Goal: Task Accomplishment & Management: Use online tool/utility

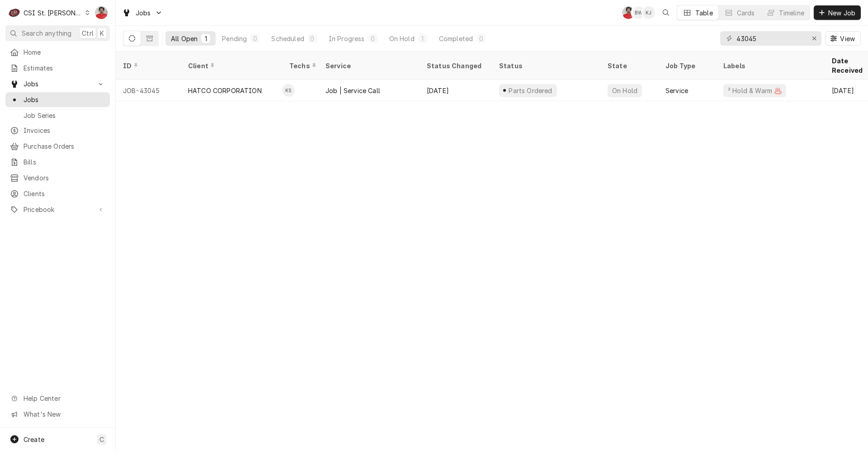
click at [780, 36] on input "43045" at bounding box center [770, 38] width 68 height 14
type input "42519"
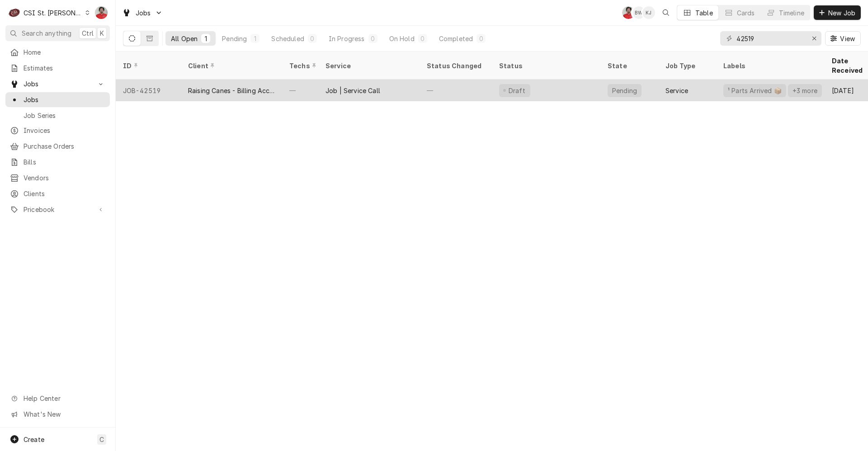
click at [464, 88] on div "—" at bounding box center [455, 91] width 72 height 22
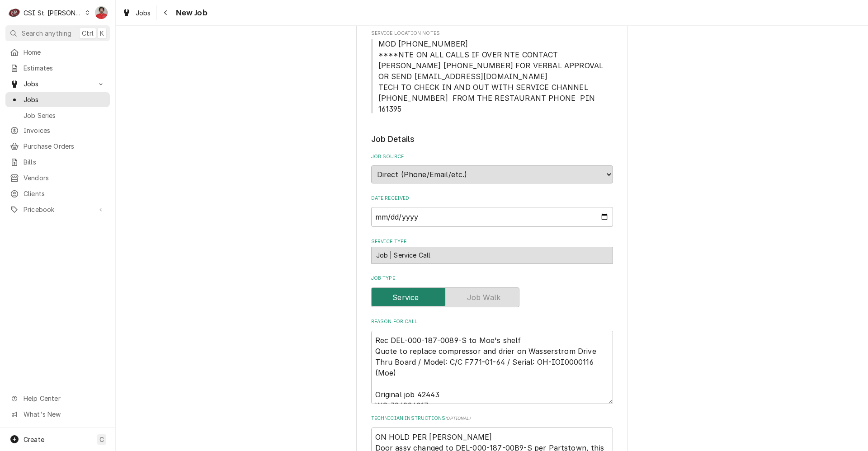
scroll to position [271, 0]
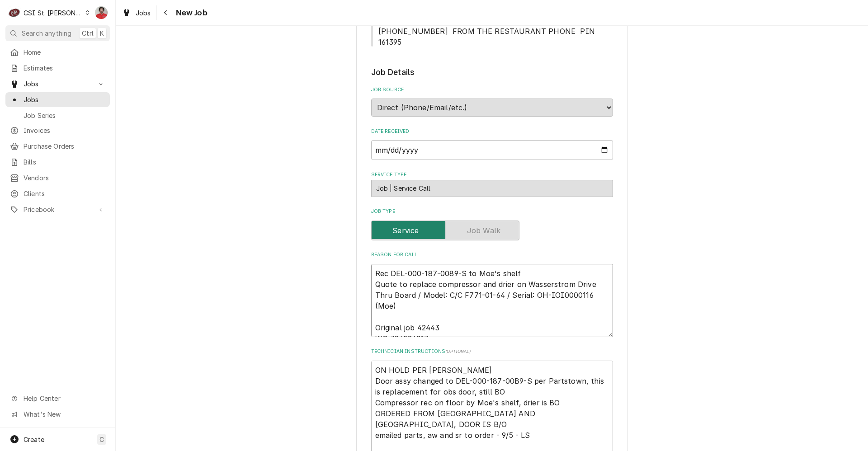
drag, startPoint x: 520, startPoint y: 261, endPoint x: 348, endPoint y: 261, distance: 171.7
click at [348, 261] on div "Use the fields below to edit this job: Client Details Client Raising Canes - Bi…" at bounding box center [492, 388] width 752 height 1248
type textarea "Quote to replace compressor and drier on Wasserstrom Drive Thru Board / Model: …"
type textarea "x"
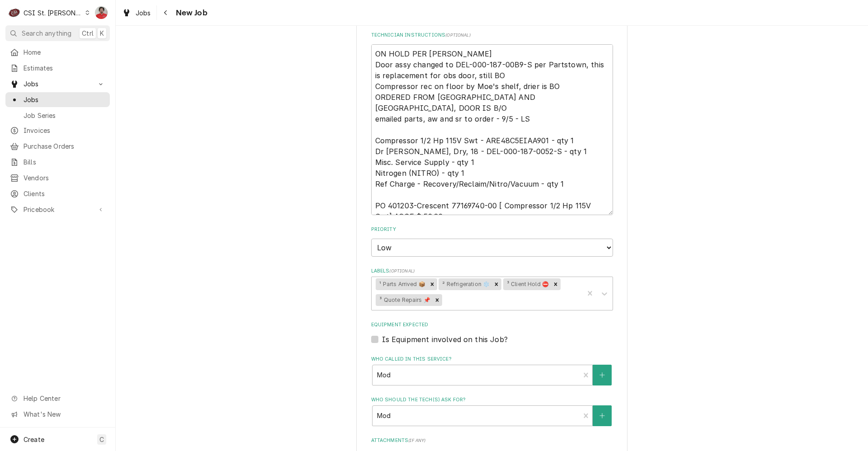
scroll to position [813, 0]
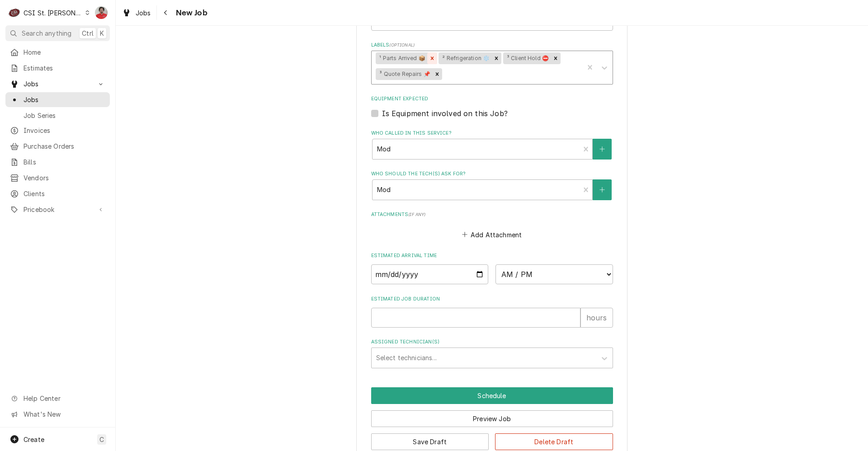
click at [429, 55] on icon "Remove ¹ Parts Arrived 📦" at bounding box center [432, 58] width 6 height 6
type textarea "Quote to replace compressor and drier on Wasserstrom Drive Thru Board / Model: …"
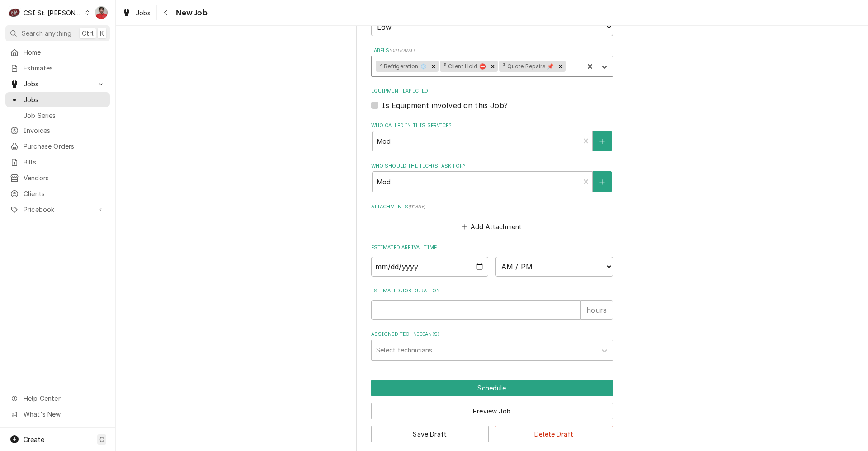
click at [567, 58] on div "Labels" at bounding box center [573, 66] width 12 height 16
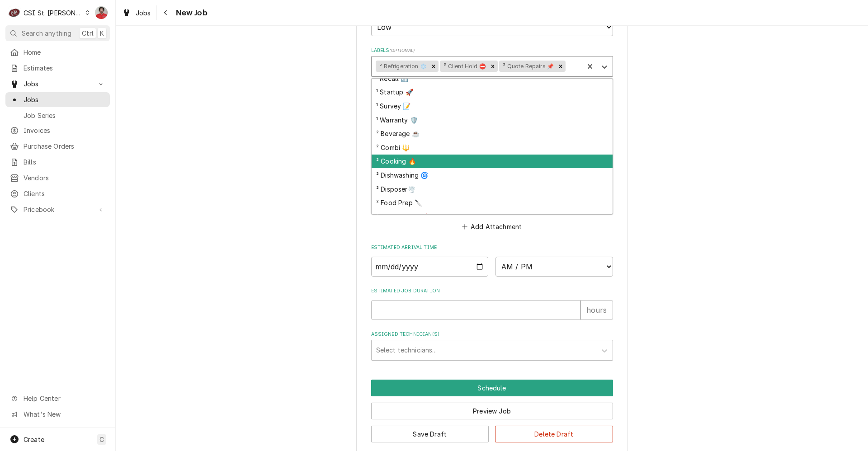
scroll to position [181, 0]
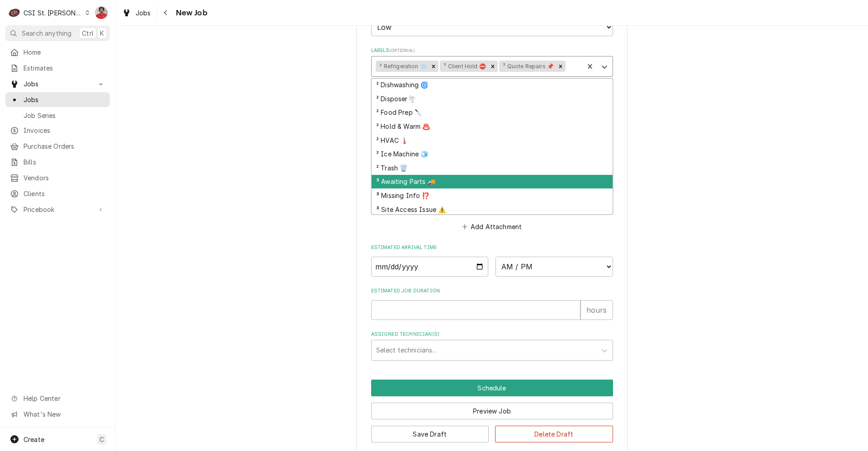
click at [472, 175] on div "³ Awaiting Parts 🚚" at bounding box center [491, 182] width 241 height 14
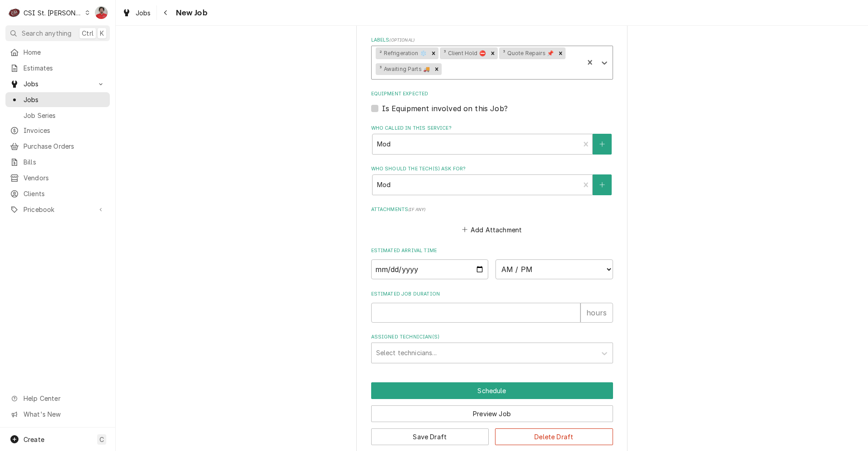
scroll to position [821, 0]
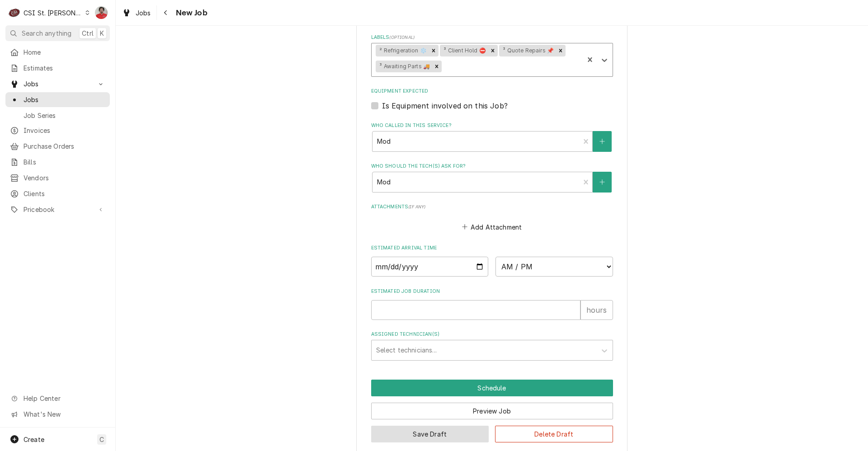
click at [451, 426] on button "Save Draft" at bounding box center [430, 434] width 118 height 17
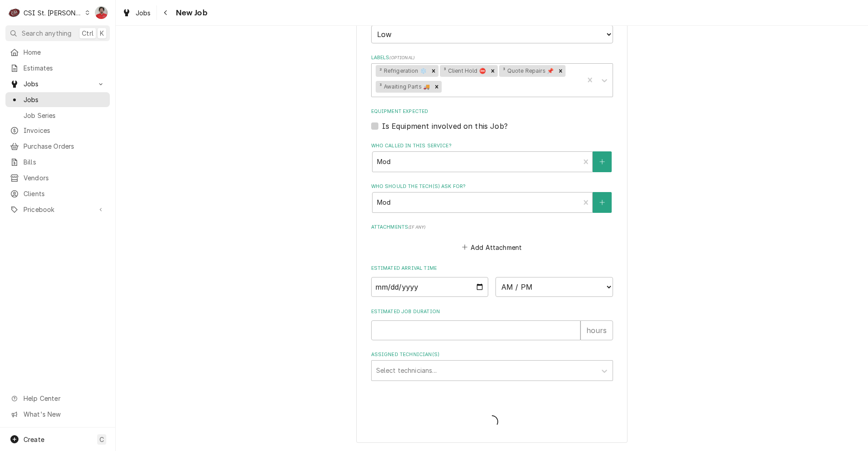
scroll to position [790, 0]
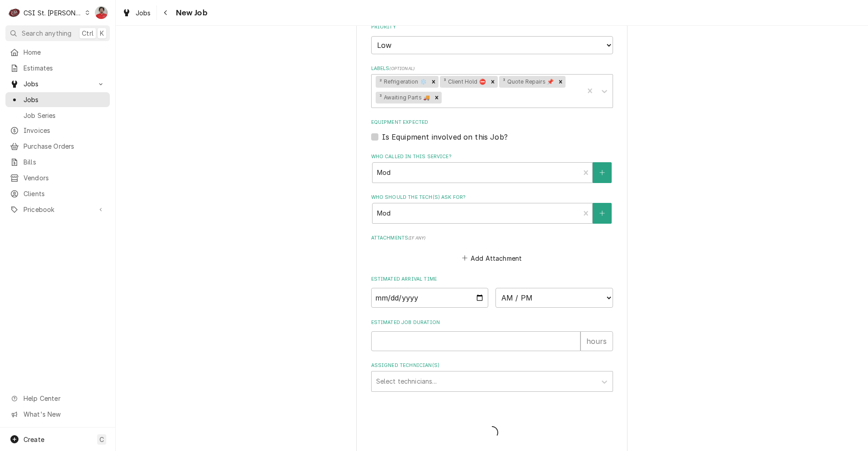
type textarea "x"
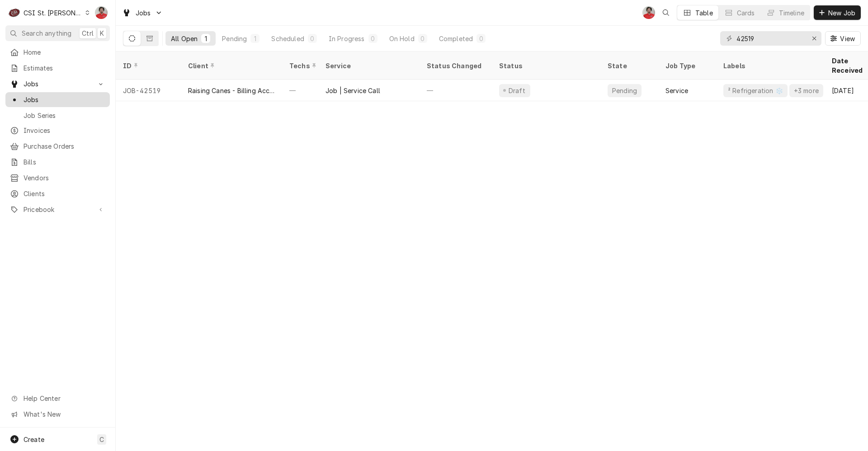
click at [50, 99] on span "Jobs" at bounding box center [64, 99] width 82 height 9
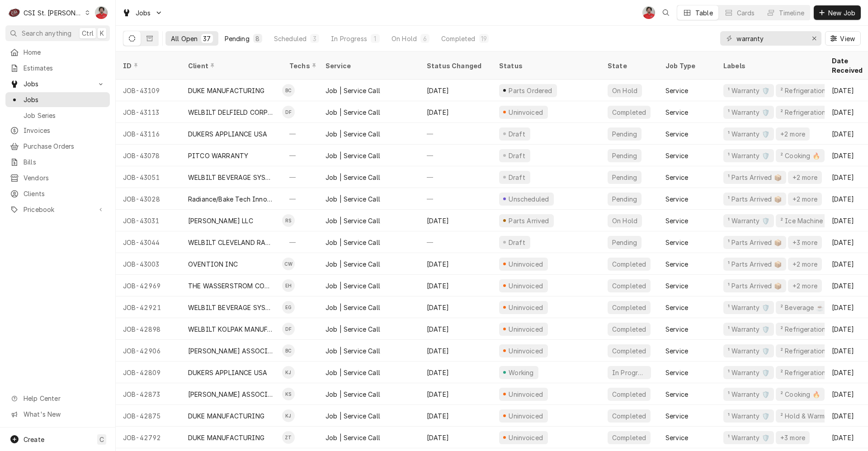
click at [244, 35] on div "Pending" at bounding box center [237, 38] width 25 height 9
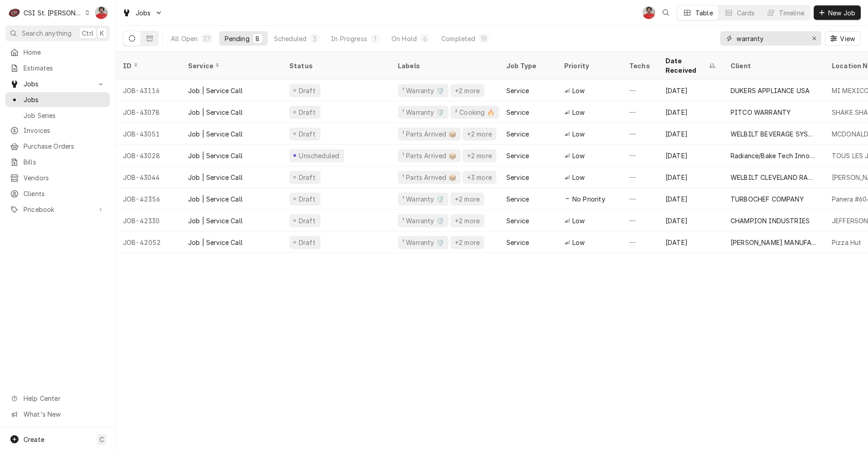
click at [784, 40] on input "warranty" at bounding box center [770, 38] width 68 height 14
type input "7661636"
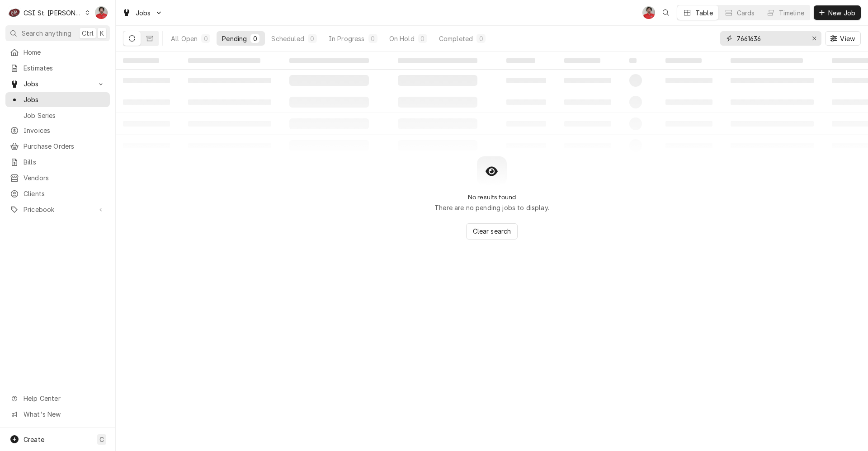
click at [779, 41] on input "7661636" at bounding box center [770, 38] width 68 height 14
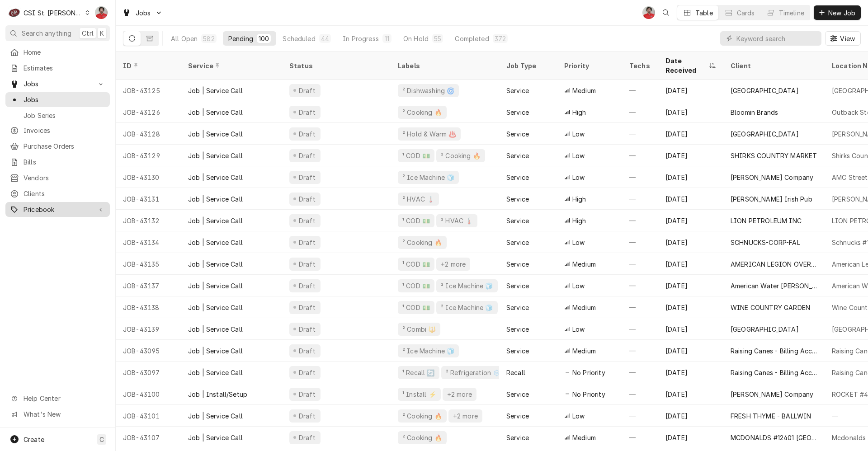
click at [79, 205] on span "Pricebook" at bounding box center [57, 209] width 68 height 9
click at [79, 220] on div "Services" at bounding box center [57, 225] width 101 height 11
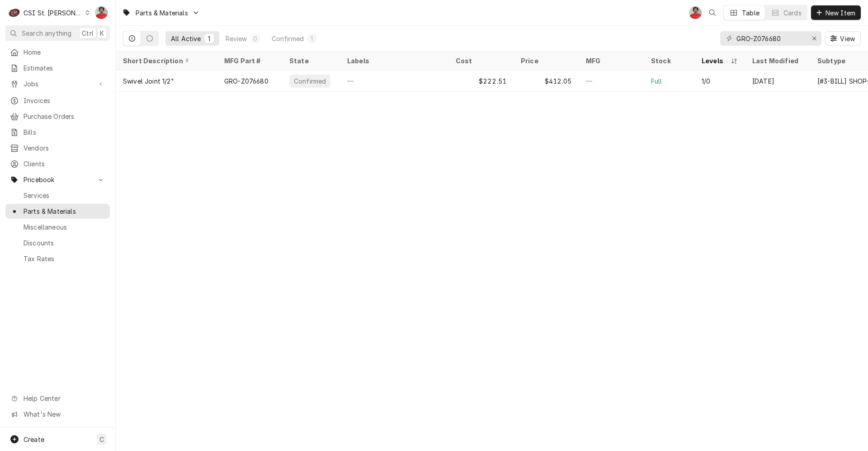
type input "S"
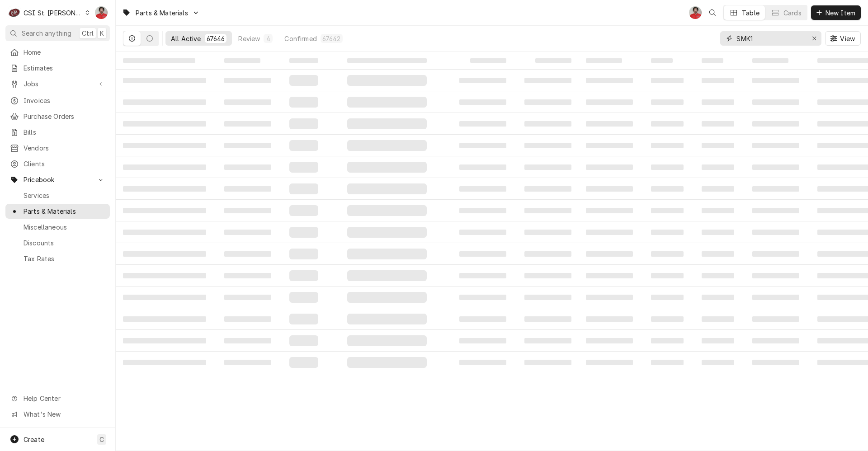
type input "SMK1"
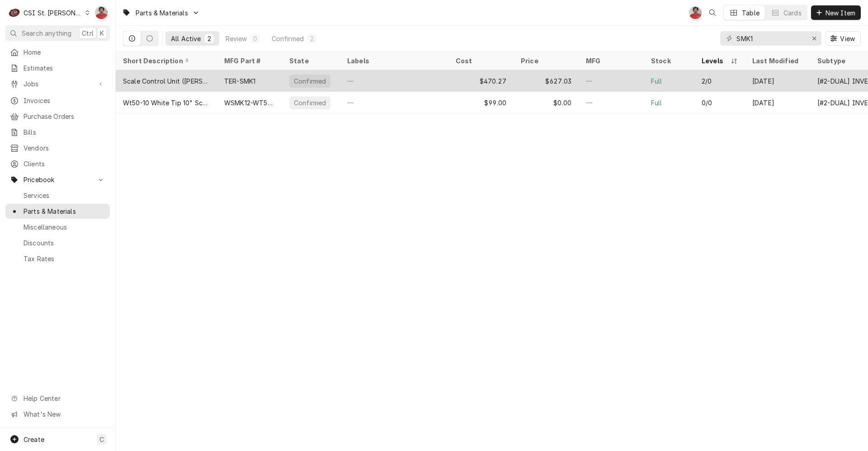
click at [264, 78] on div "TER-SMK1" at bounding box center [249, 81] width 65 height 22
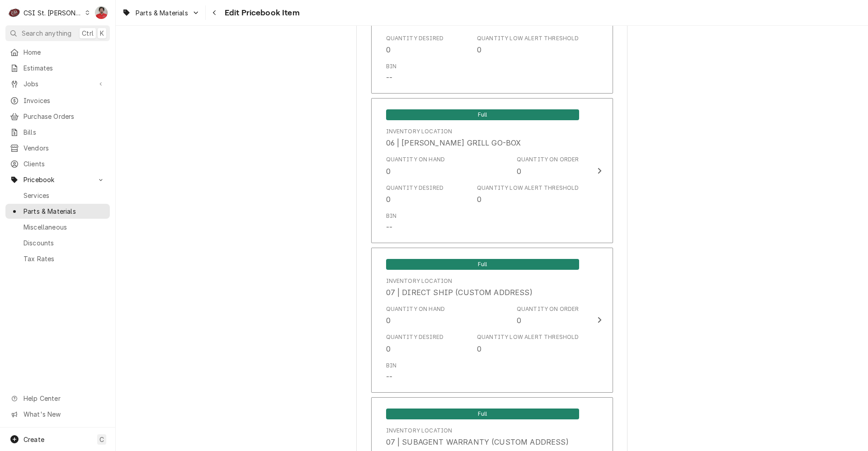
scroll to position [7778, 0]
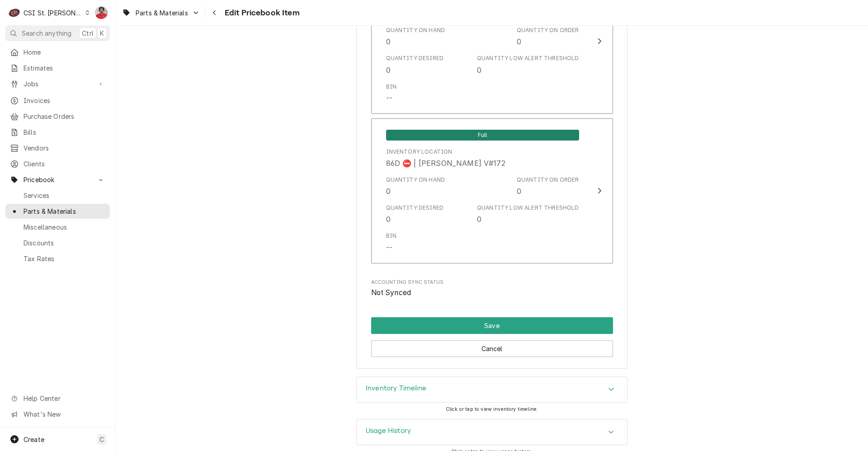
click at [431, 419] on div "Usage History" at bounding box center [492, 431] width 270 height 25
click at [431, 419] on div "Usage History" at bounding box center [492, 432] width 270 height 26
click at [437, 381] on div "Inventory Timeline" at bounding box center [492, 389] width 270 height 25
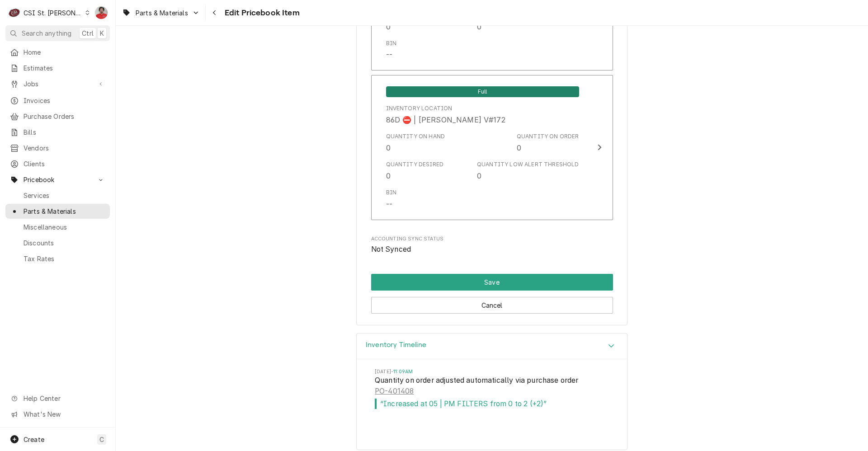
scroll to position [7862, 0]
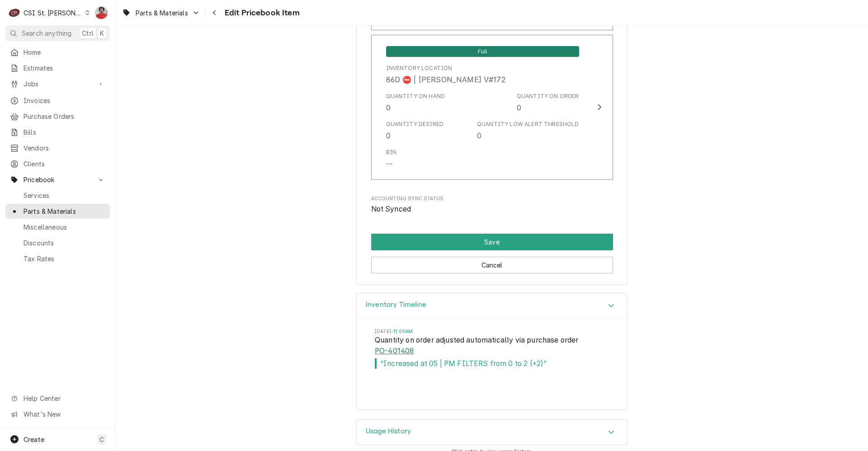
click at [406, 346] on link "PO-401408" at bounding box center [394, 351] width 39 height 11
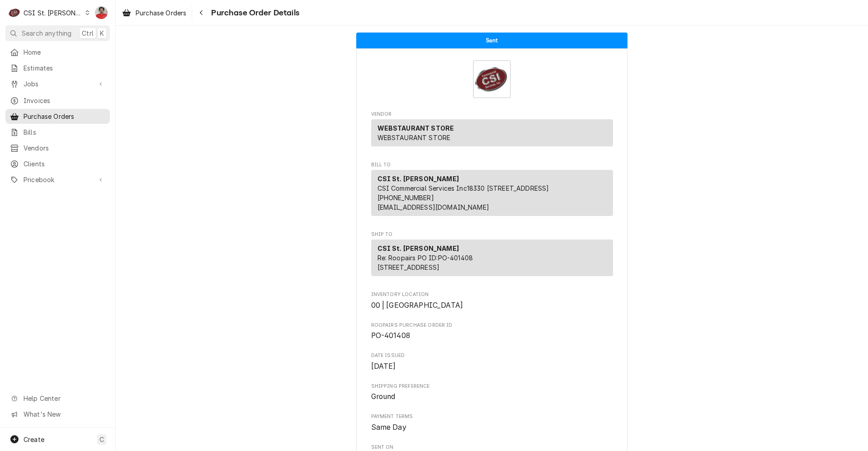
scroll to position [90, 0]
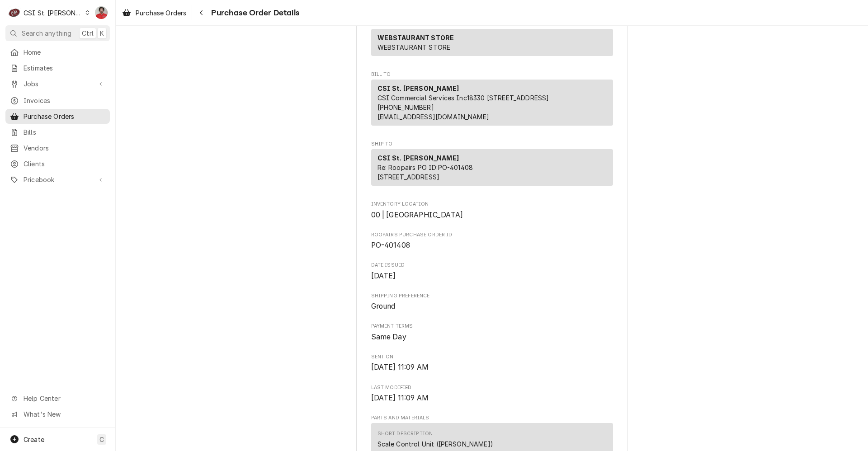
click at [390, 249] on span "PO-401408" at bounding box center [390, 245] width 39 height 9
copy span "401408"
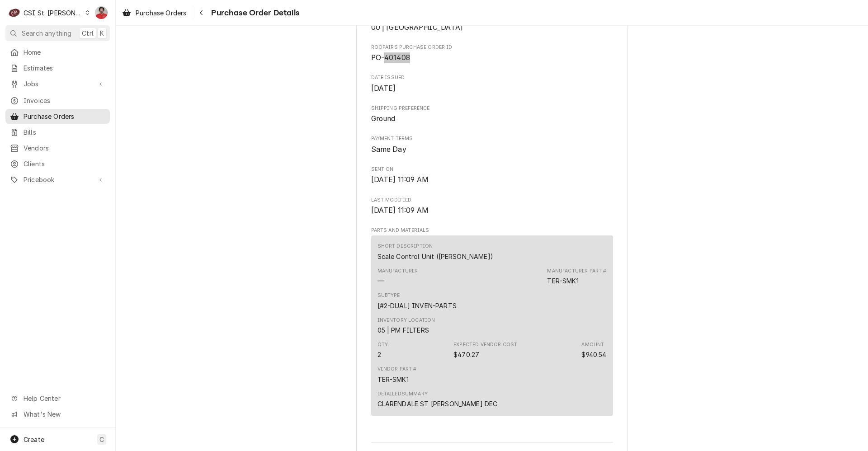
scroll to position [316, 0]
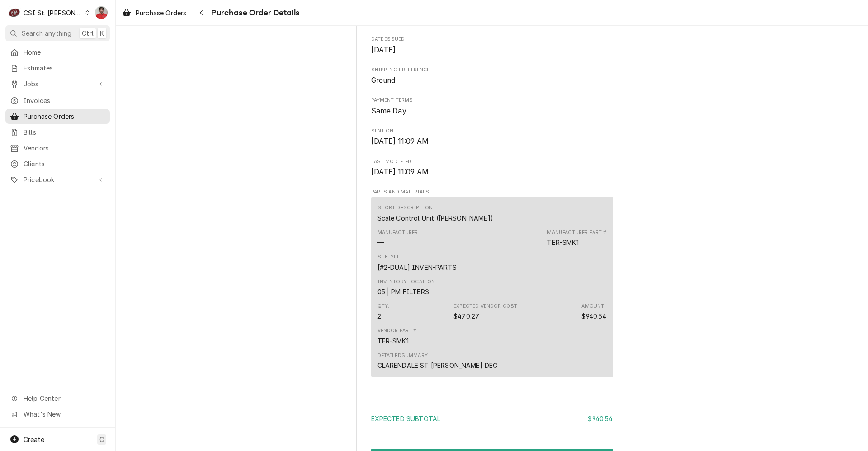
click at [564, 247] on div "TER-SMK1" at bounding box center [562, 242] width 31 height 9
copy div "SMK1"
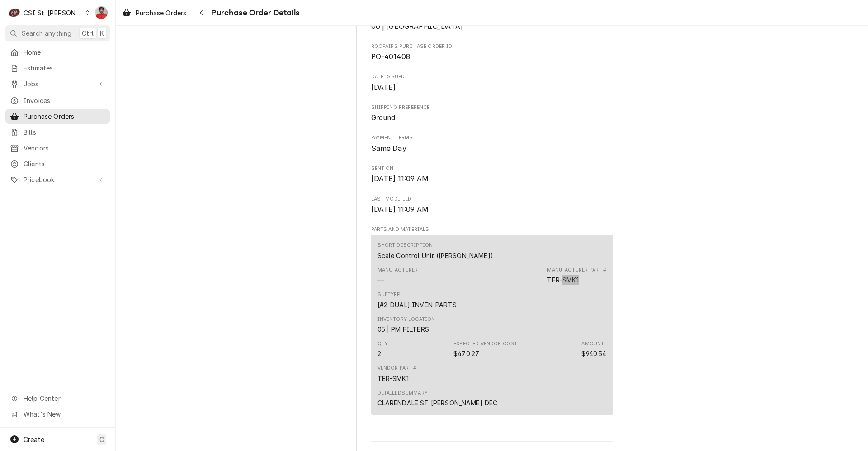
scroll to position [550, 0]
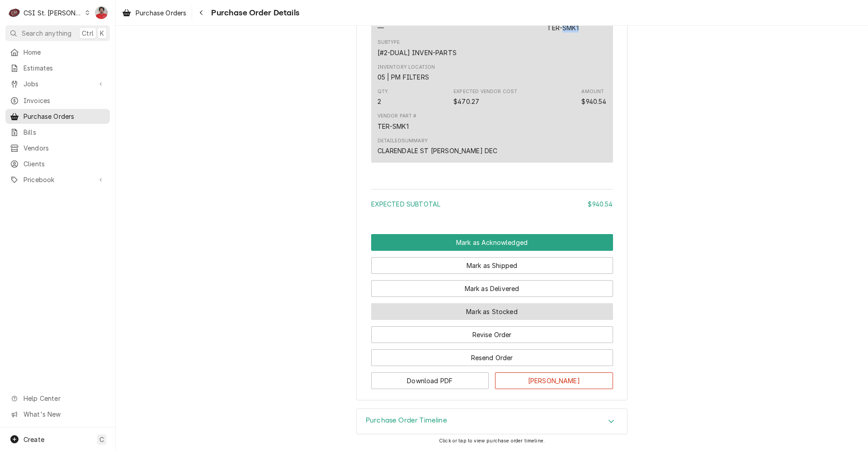
click at [423, 311] on button "Mark as Stocked" at bounding box center [492, 311] width 242 height 17
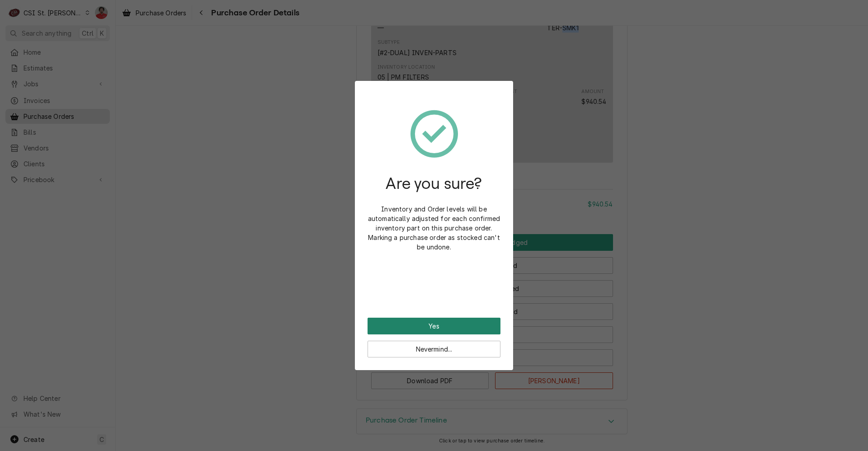
click at [422, 329] on button "Yes" at bounding box center [433, 326] width 133 height 17
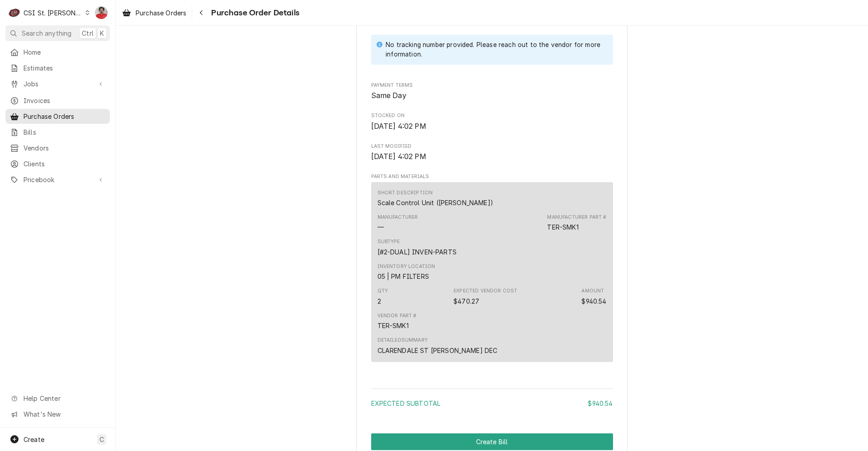
scroll to position [587, 0]
